Goal: Task Accomplishment & Management: Use online tool/utility

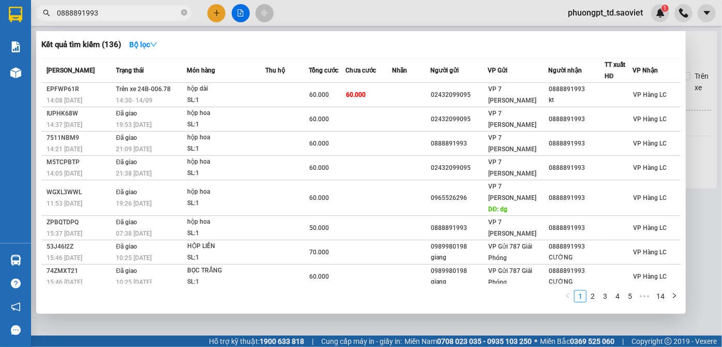
click at [109, 12] on input "0888891993" at bounding box center [118, 12] width 122 height 11
click at [114, 16] on input "0888891993" at bounding box center [118, 12] width 122 height 11
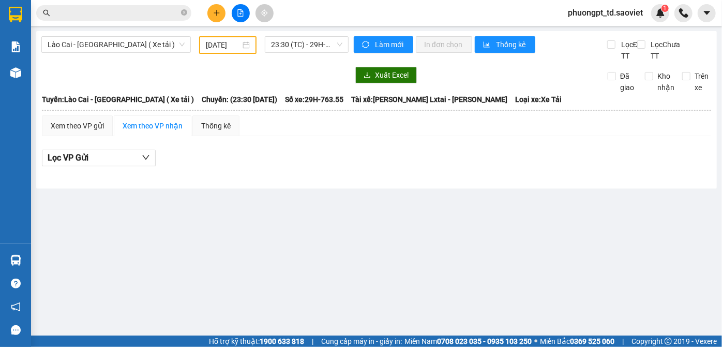
paste input "0962682305"
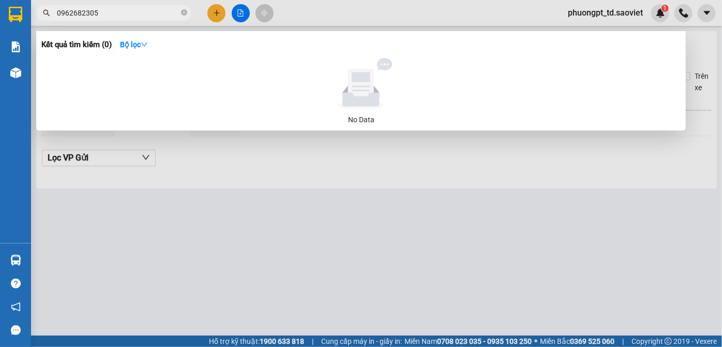
click at [125, 15] on input "0962682305" at bounding box center [118, 12] width 122 height 11
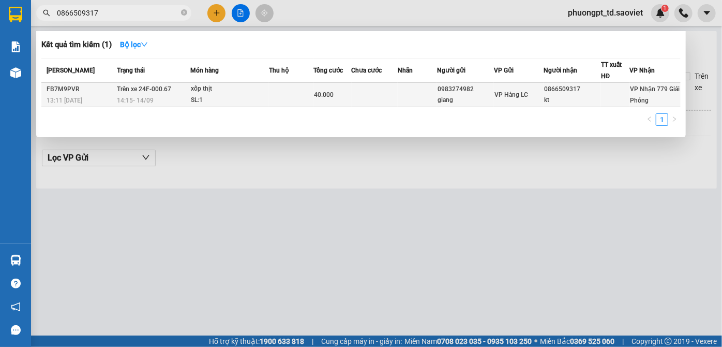
type input "0866509317"
click at [610, 91] on div at bounding box center [616, 95] width 28 height 11
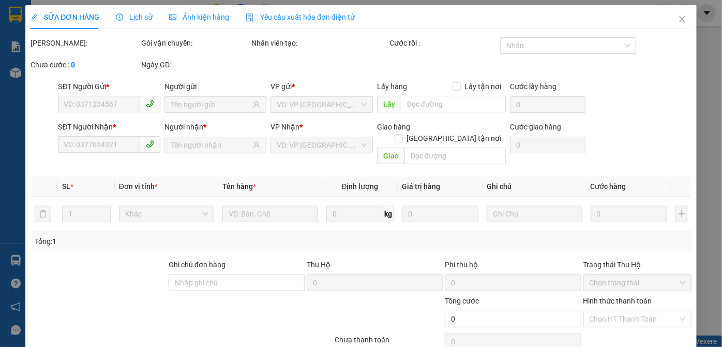
type input "0983274982"
type input "giang"
type input "0866509317"
type input "kt"
type input "40.000"
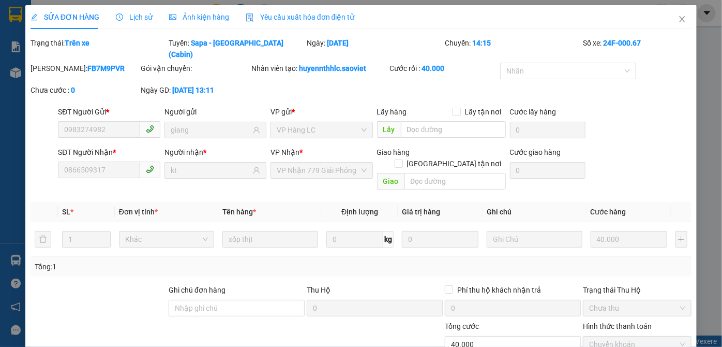
click at [127, 15] on span "Lịch sử" at bounding box center [134, 17] width 37 height 8
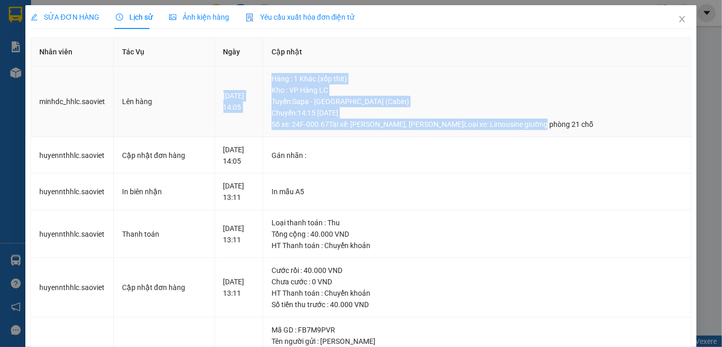
drag, startPoint x: 279, startPoint y: 70, endPoint x: 553, endPoint y: 126, distance: 278.8
click at [553, 126] on tr "minhdc_hhlc.saoviet Lên hàng [DATE] 14:05 [GEOGRAPHIC_DATA] : 1 Khác (xốp thịt)…" at bounding box center [361, 101] width 661 height 71
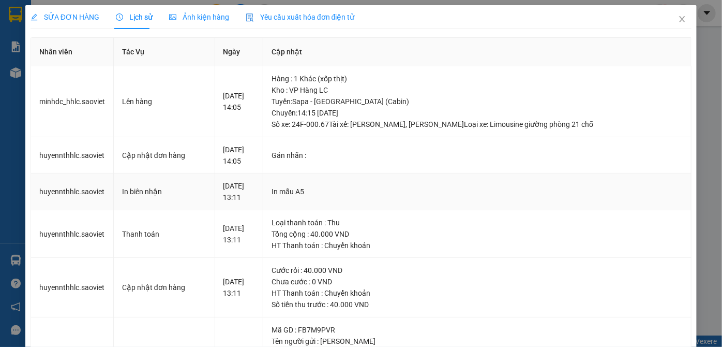
click at [567, 191] on div "In mẫu A5" at bounding box center [477, 191] width 411 height 11
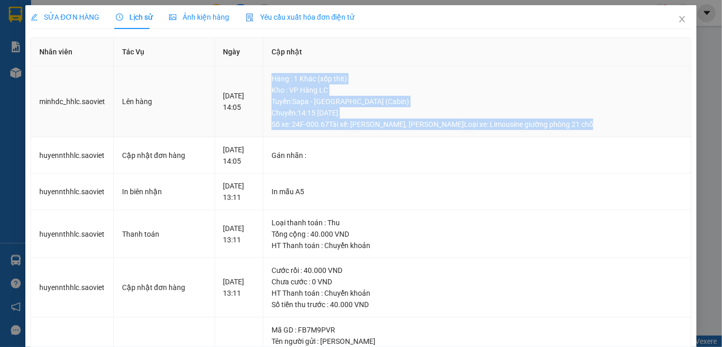
drag, startPoint x: 278, startPoint y: 76, endPoint x: 623, endPoint y: 126, distance: 348.3
click at [623, 126] on td "Hàng : 1 Khác (xốp thịt) Kho : VP Hàng LC Tuyến : Sapa - [GEOGRAPHIC_DATA] (Cab…" at bounding box center [477, 101] width 429 height 71
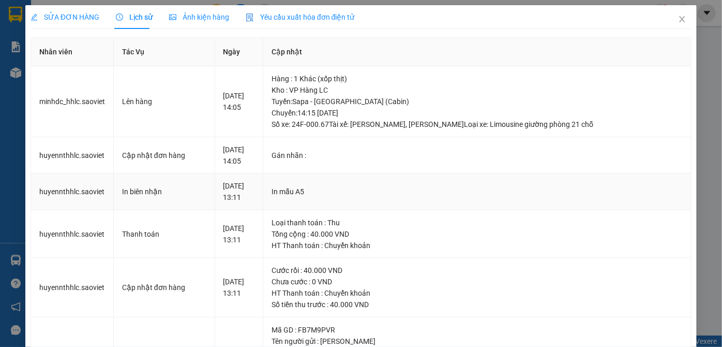
click at [484, 188] on div "In mẫu A5" at bounding box center [477, 191] width 411 height 11
